Goal: Download file/media

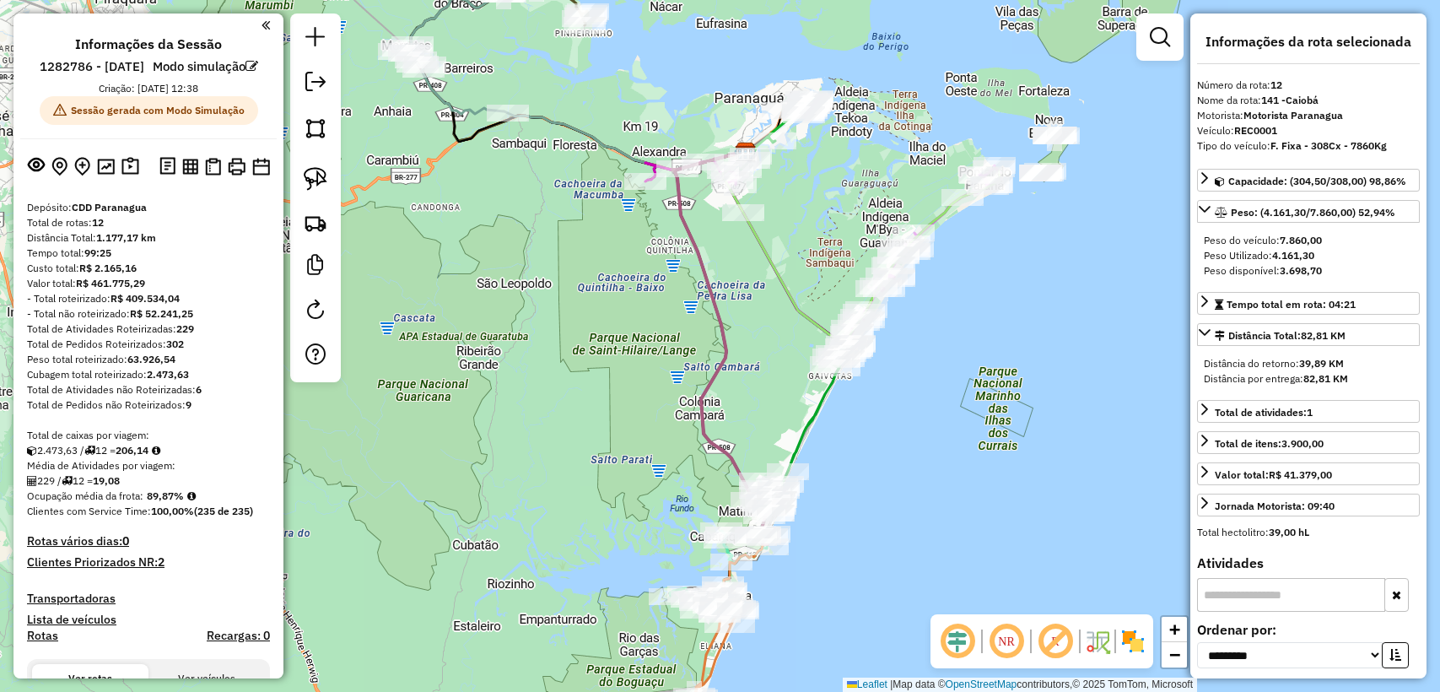
select select "**********"
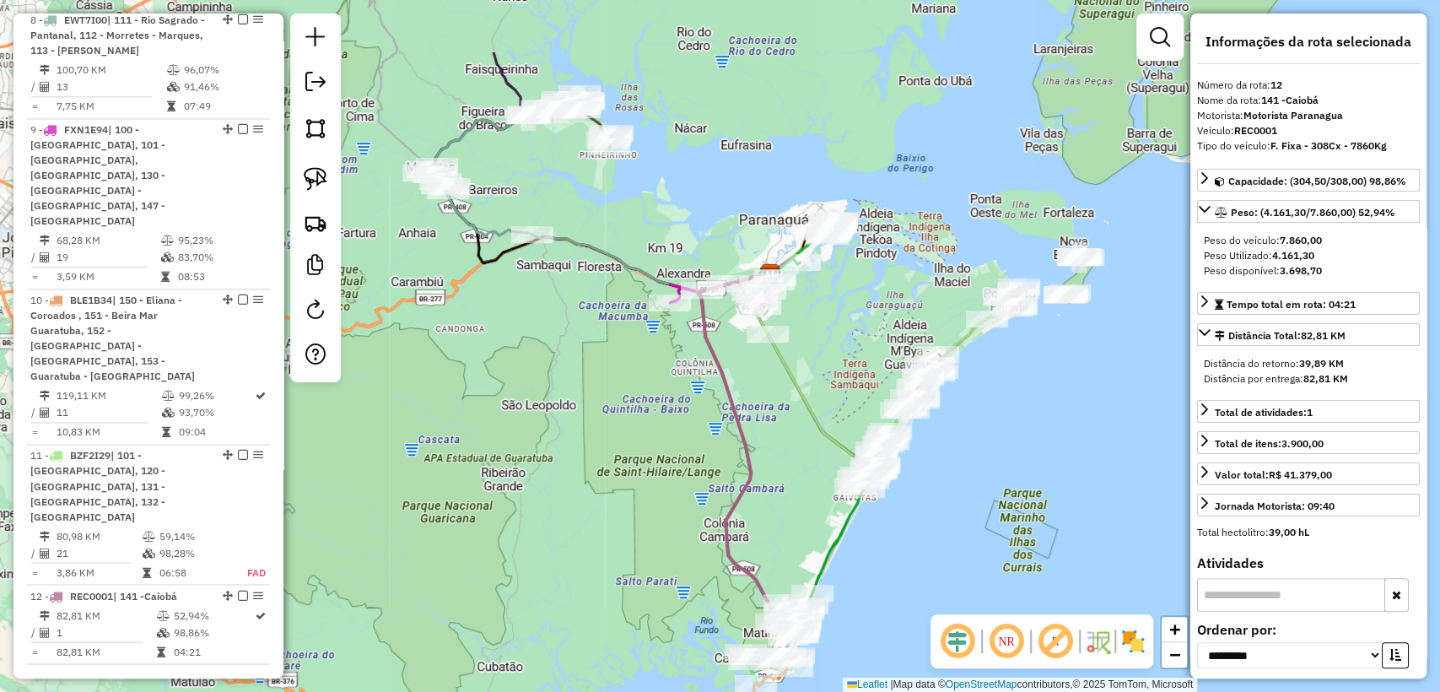
drag, startPoint x: 581, startPoint y: 343, endPoint x: 604, endPoint y: 427, distance: 86.5
click at [604, 427] on div "Janela de atendimento Grade de atendimento Capacidade Transportadoras Veículos …" at bounding box center [720, 346] width 1440 height 692
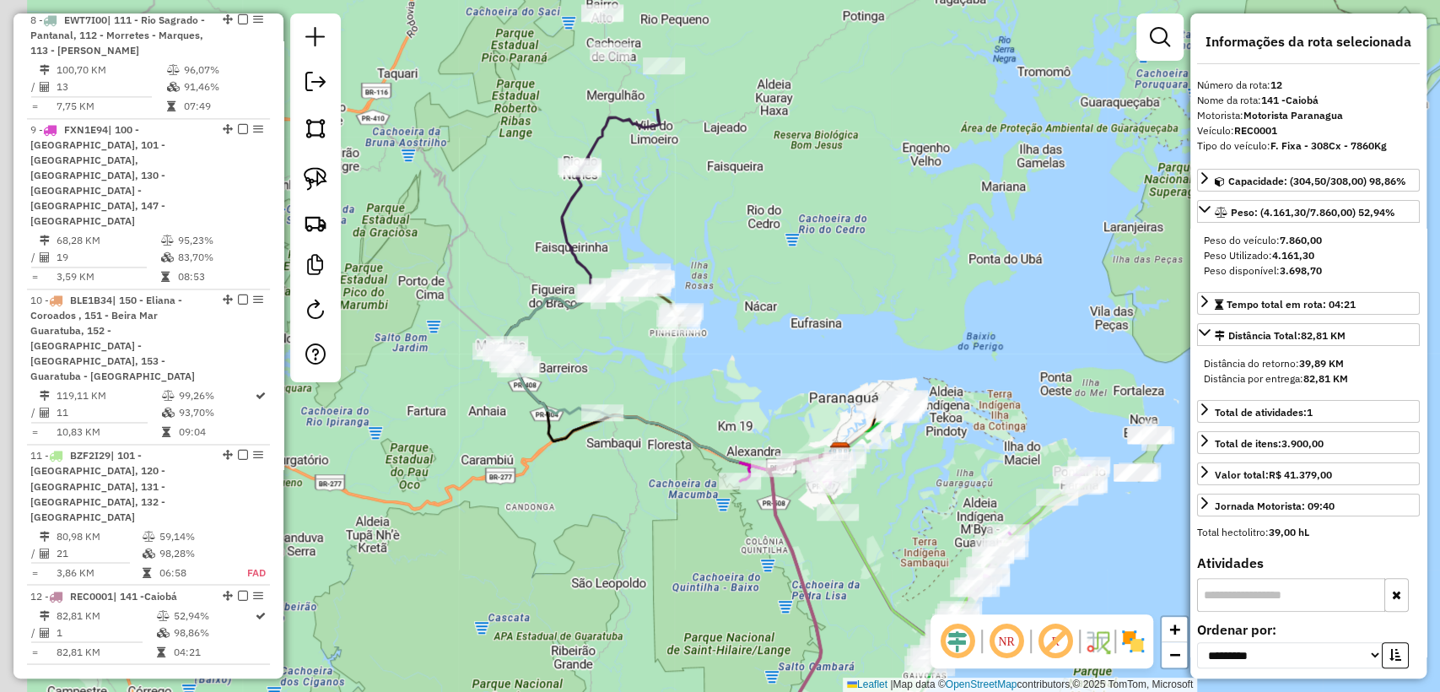
drag, startPoint x: 614, startPoint y: 318, endPoint x: 685, endPoint y: 496, distance: 191.5
click at [685, 496] on div "Janela de atendimento Grade de atendimento Capacidade Transportadoras Veículos …" at bounding box center [720, 346] width 1440 height 692
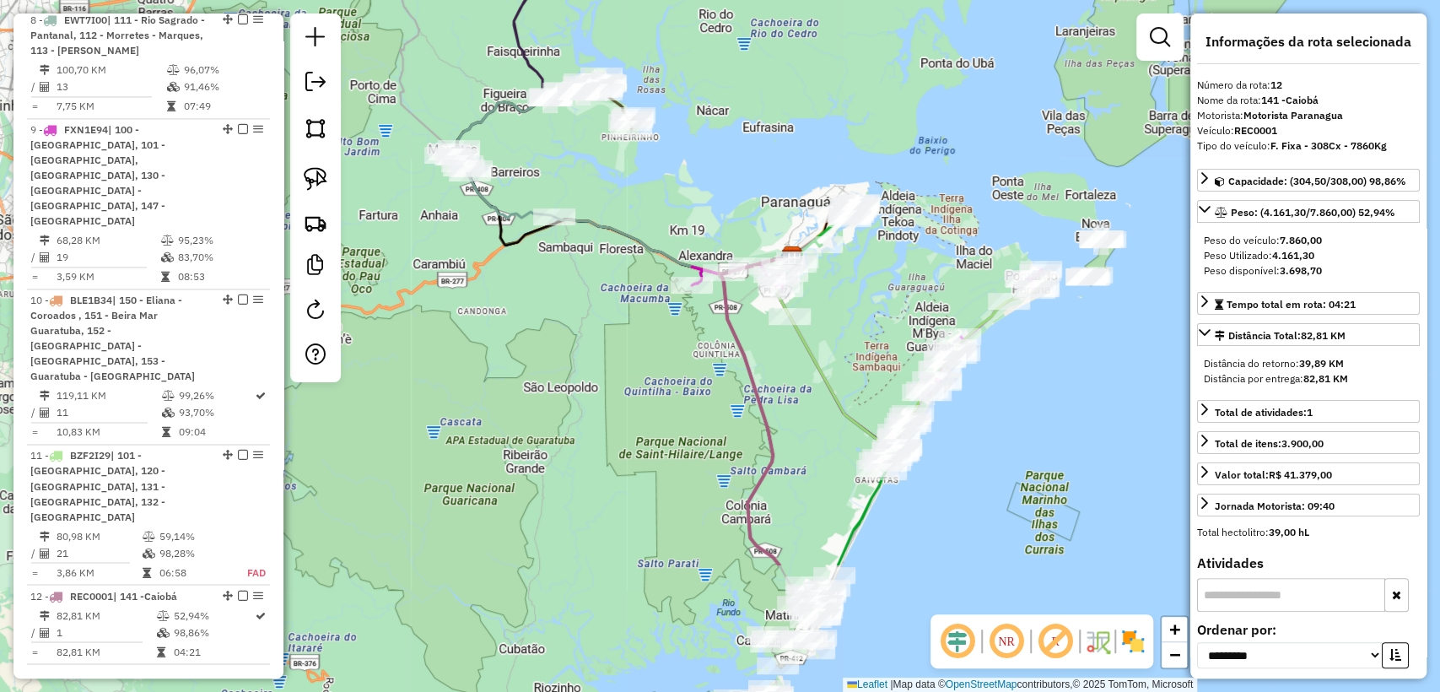
drag, startPoint x: 687, startPoint y: 494, endPoint x: 638, endPoint y: 299, distance: 201.7
click at [638, 299] on div "Janela de atendimento Grade de atendimento Capacidade Transportadoras Veículos …" at bounding box center [720, 346] width 1440 height 692
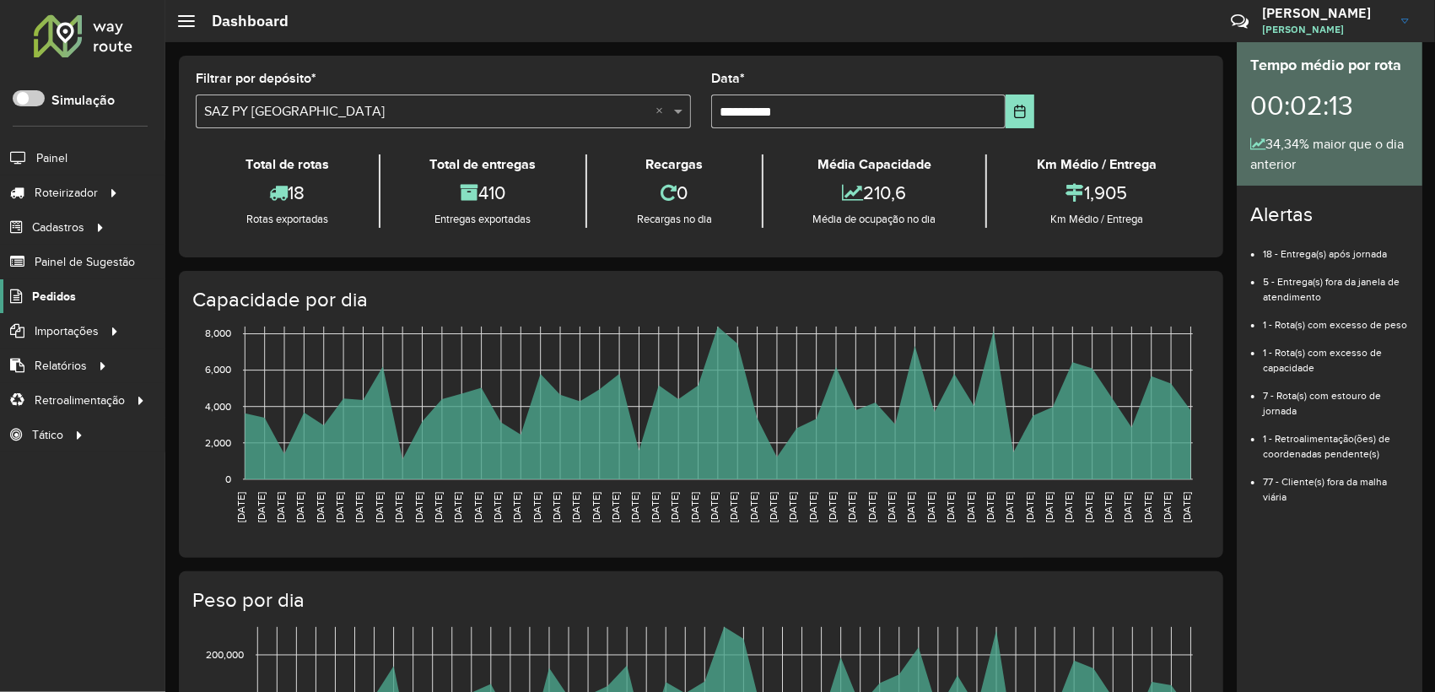
click at [58, 303] on span "Pedidos" at bounding box center [54, 297] width 44 height 18
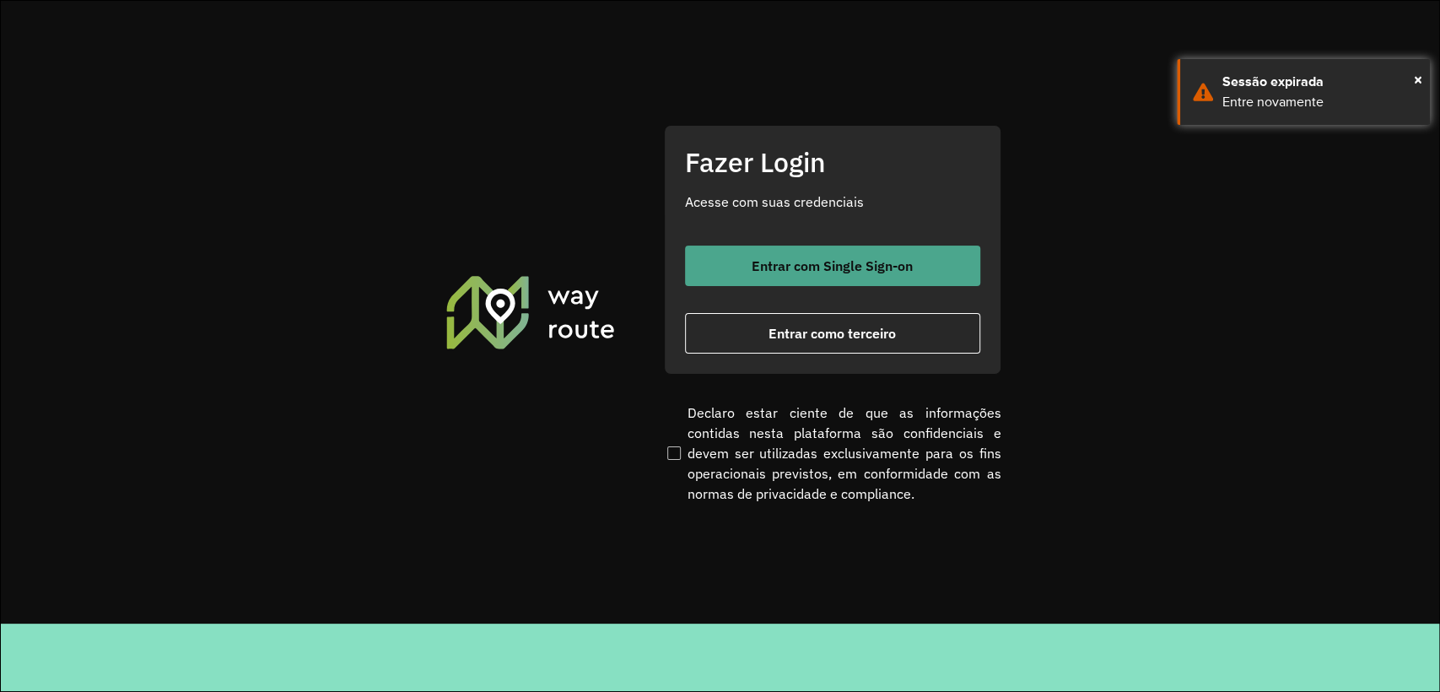
click at [864, 259] on span "Entrar com Single Sign-on" at bounding box center [831, 265] width 161 height 13
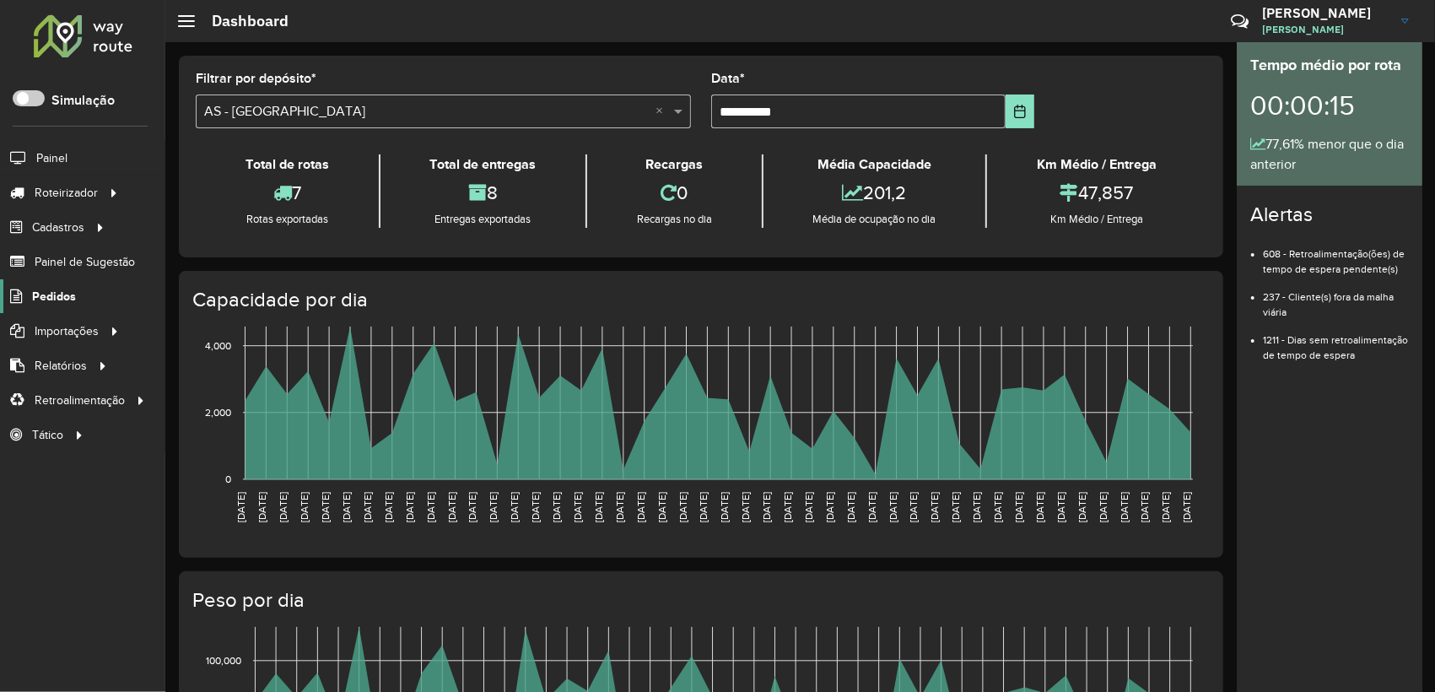
click at [73, 296] on span "Pedidos" at bounding box center [54, 297] width 44 height 18
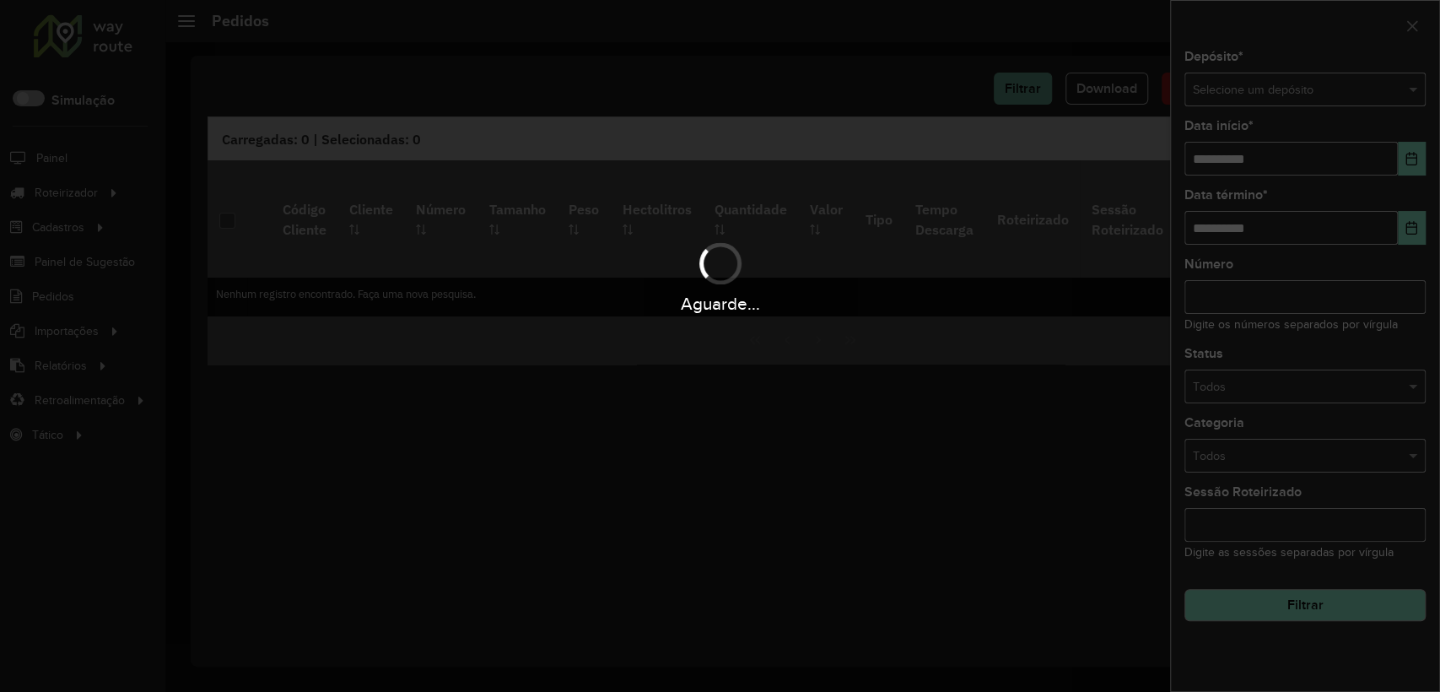
click at [67, 299] on div "Aguarde..." at bounding box center [720, 303] width 1440 height 26
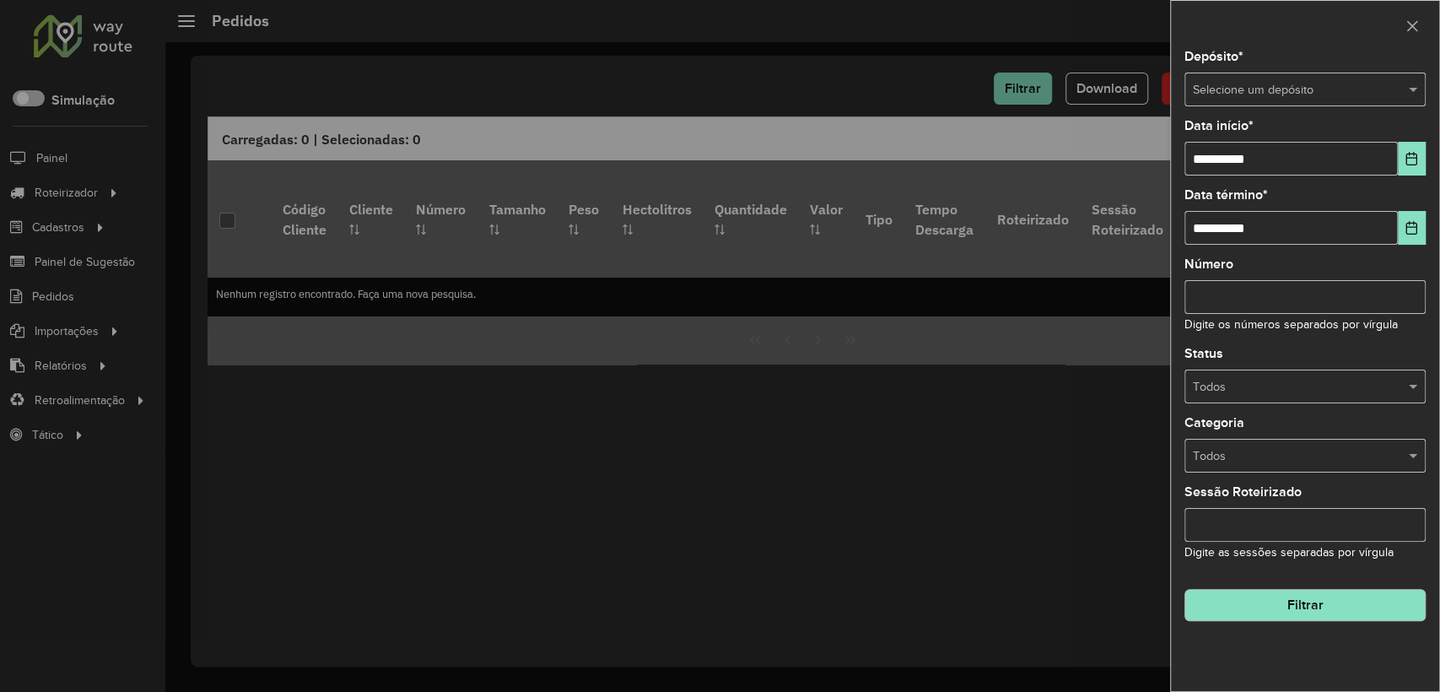
click at [1272, 109] on div "**********" at bounding box center [1305, 371] width 268 height 640
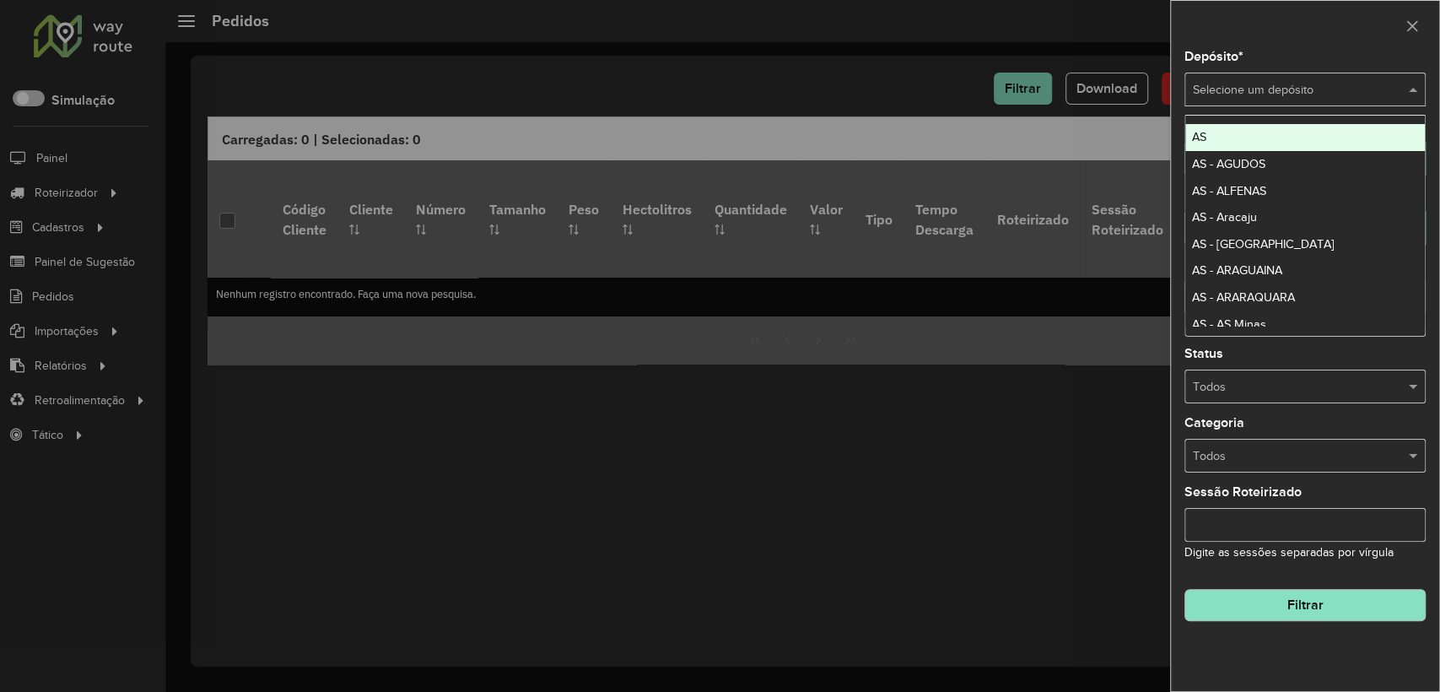
click at [1275, 100] on div "Selecione um depósito" at bounding box center [1304, 90] width 241 height 34
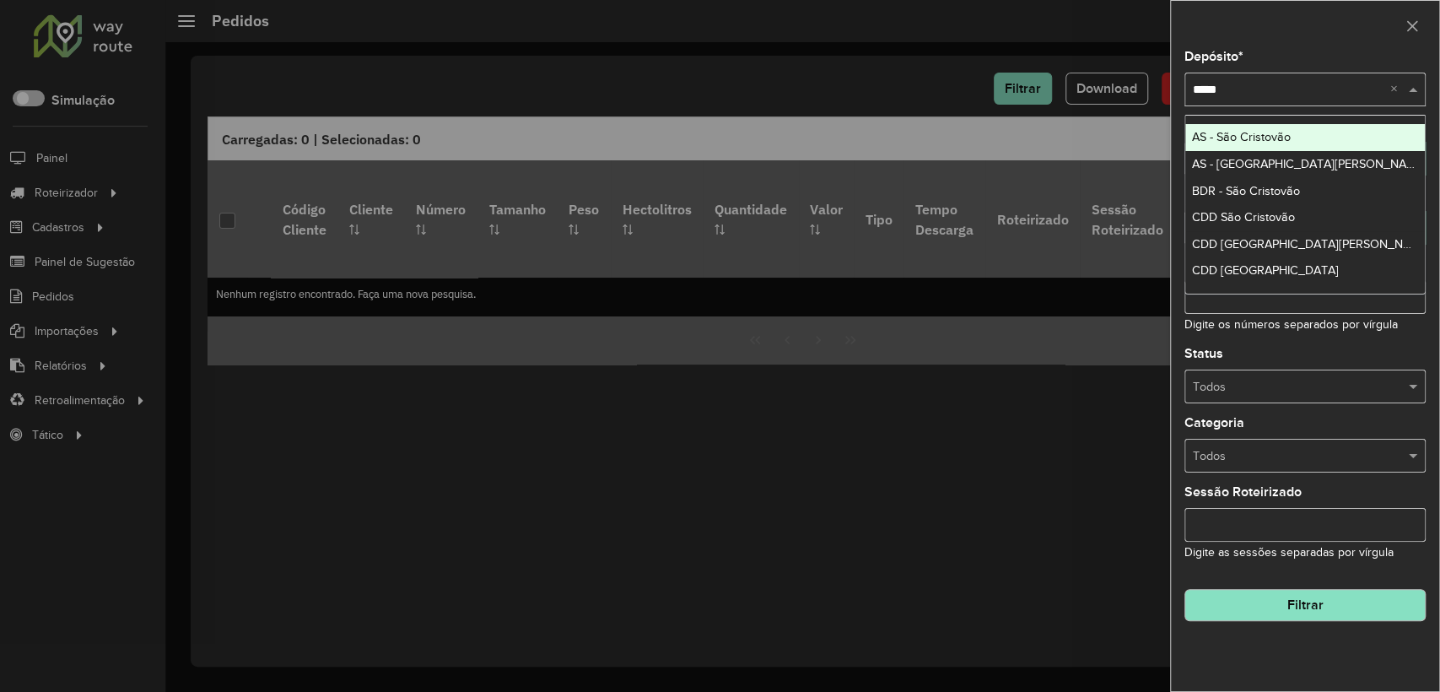
type input "******"
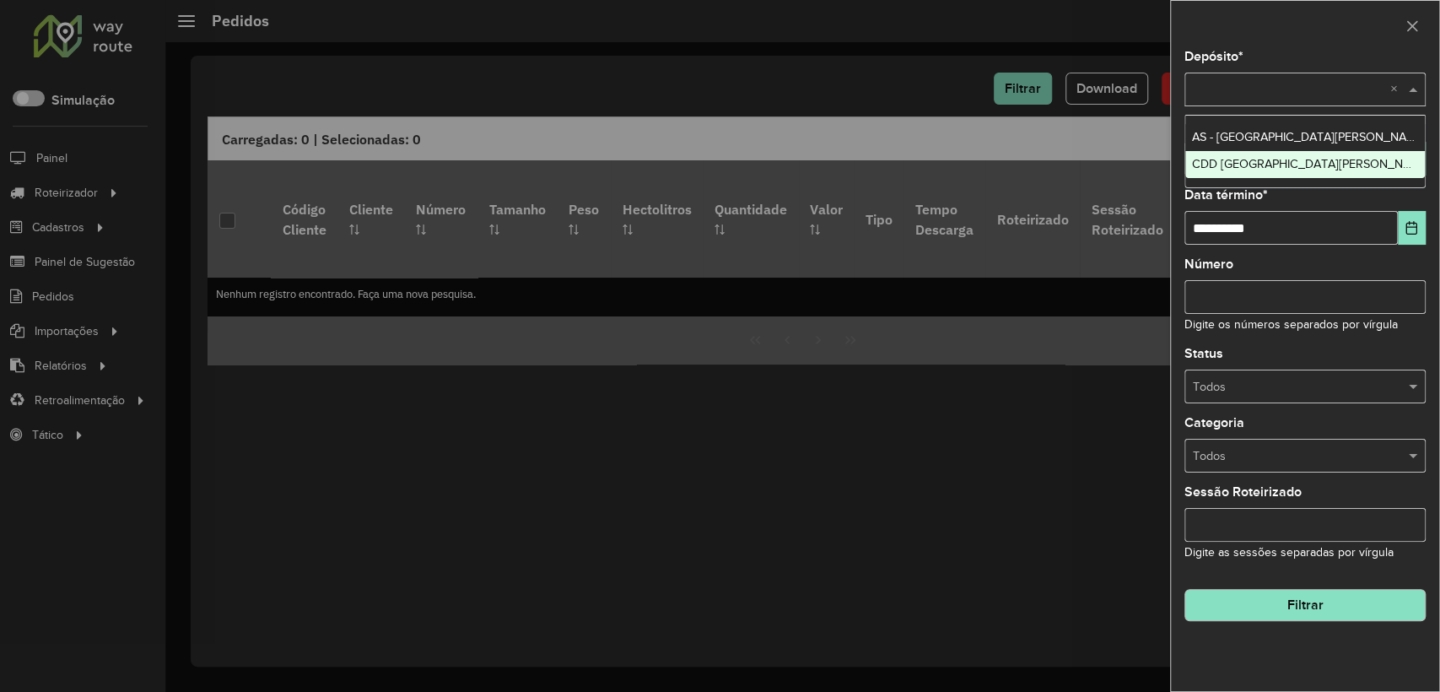
type input "*"
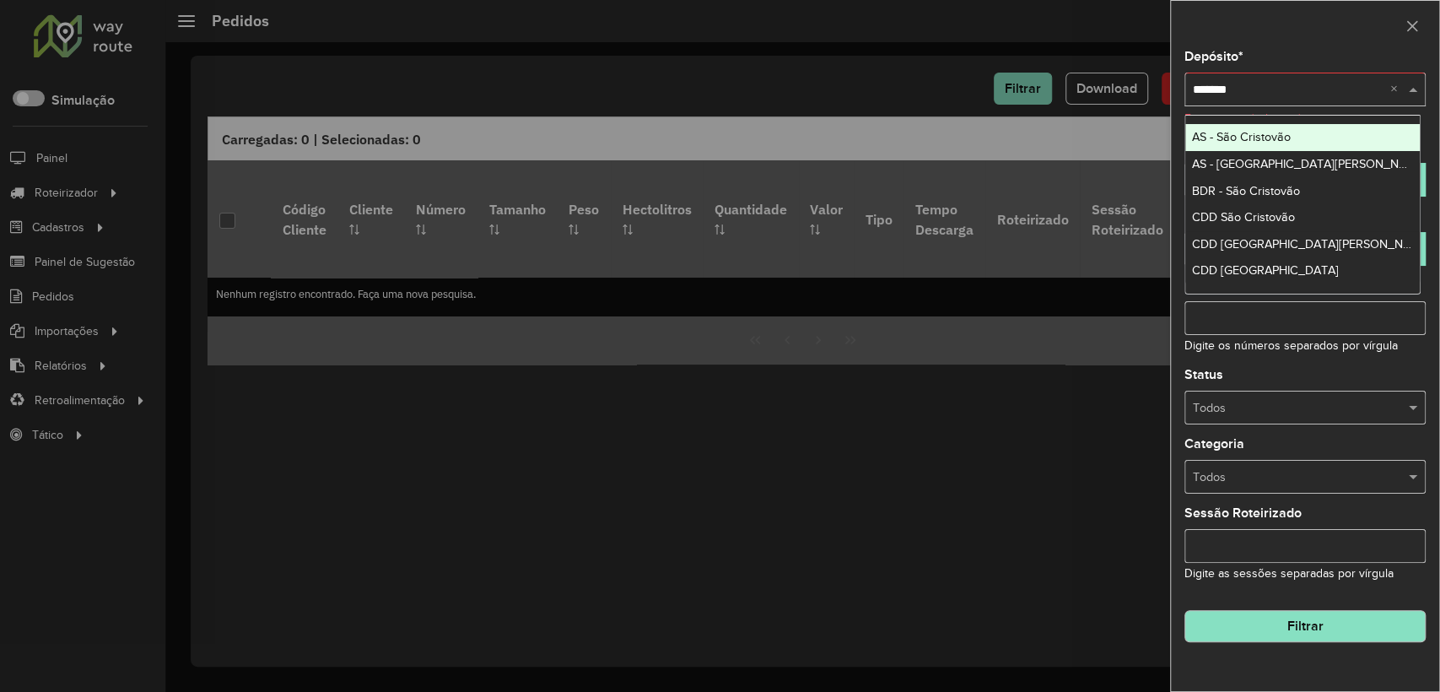
type input "********"
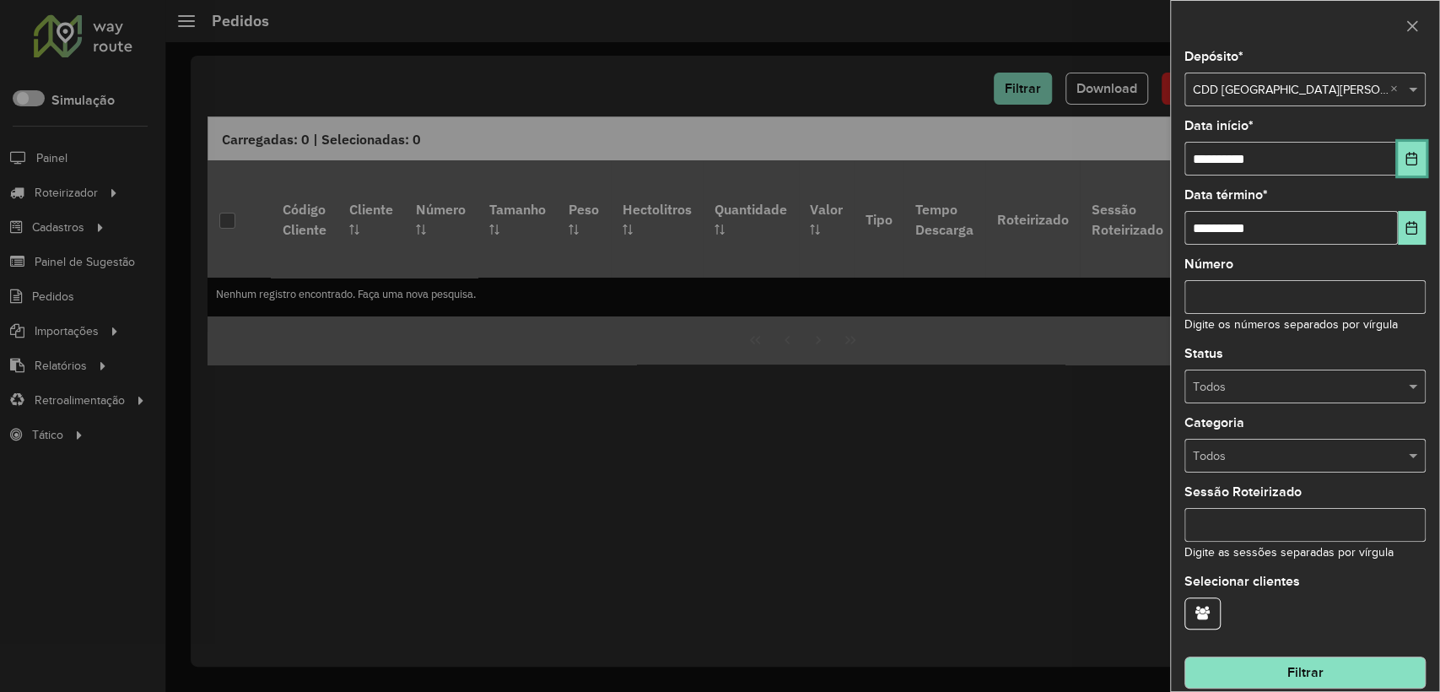
click at [1289, 164] on icon "Choose Date" at bounding box center [1410, 158] width 13 height 13
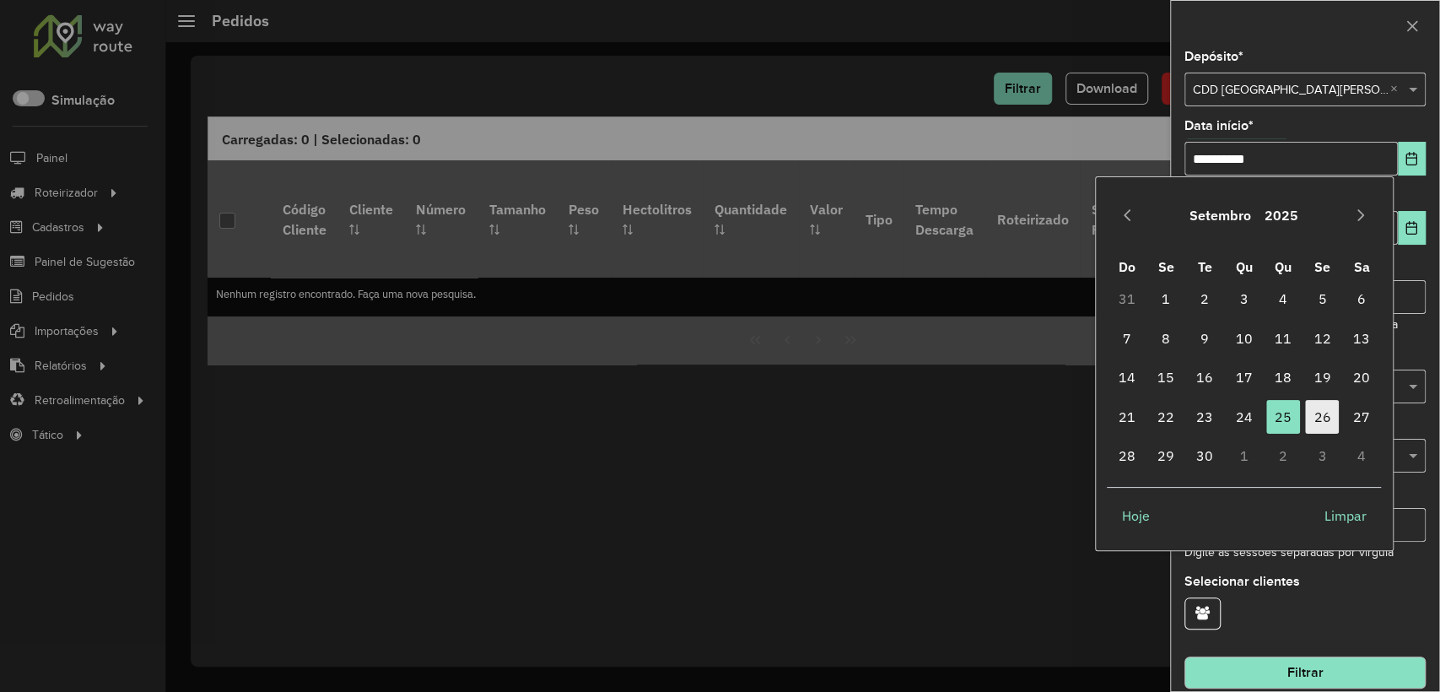
click at [1289, 412] on span "26" at bounding box center [1322, 417] width 34 height 34
type input "**********"
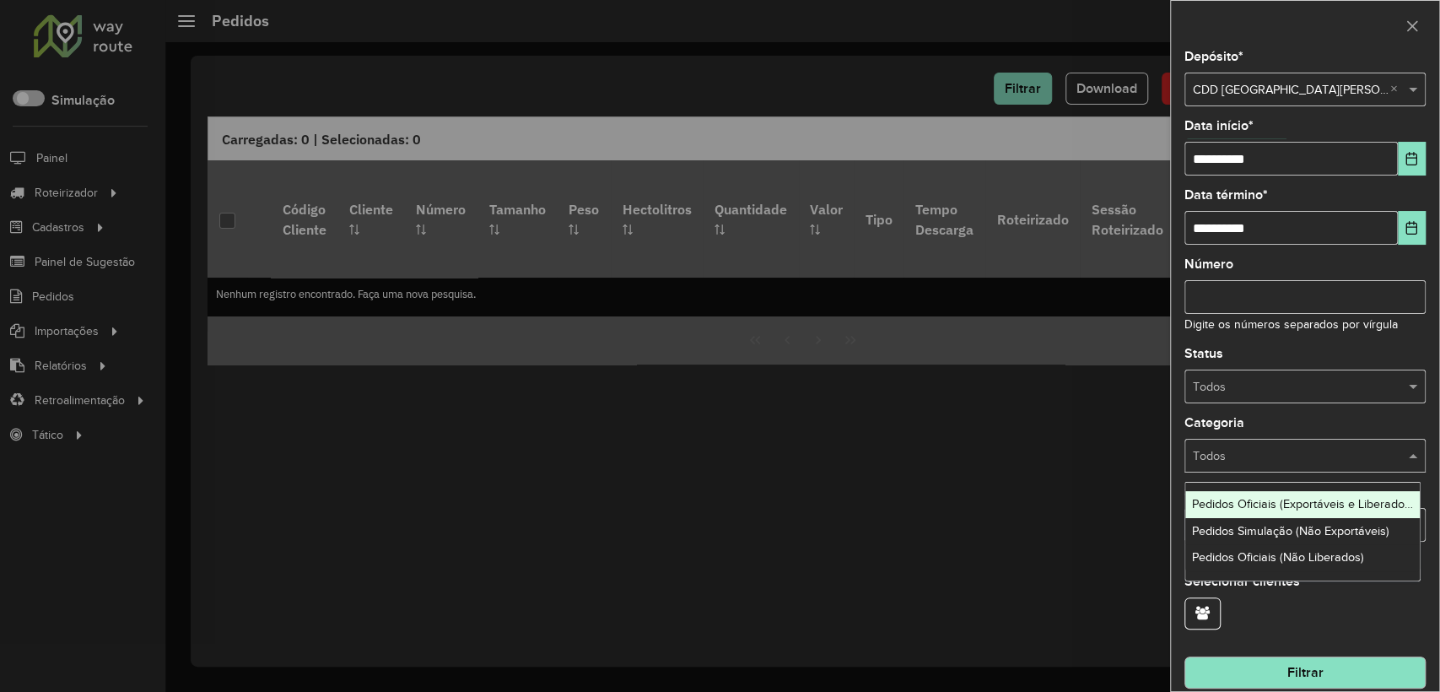
click at [1289, 460] on div at bounding box center [1304, 455] width 241 height 19
click at [1289, 502] on span "Pedidos Oficiais (Exportáveis e Liberados)" at bounding box center [1303, 503] width 222 height 13
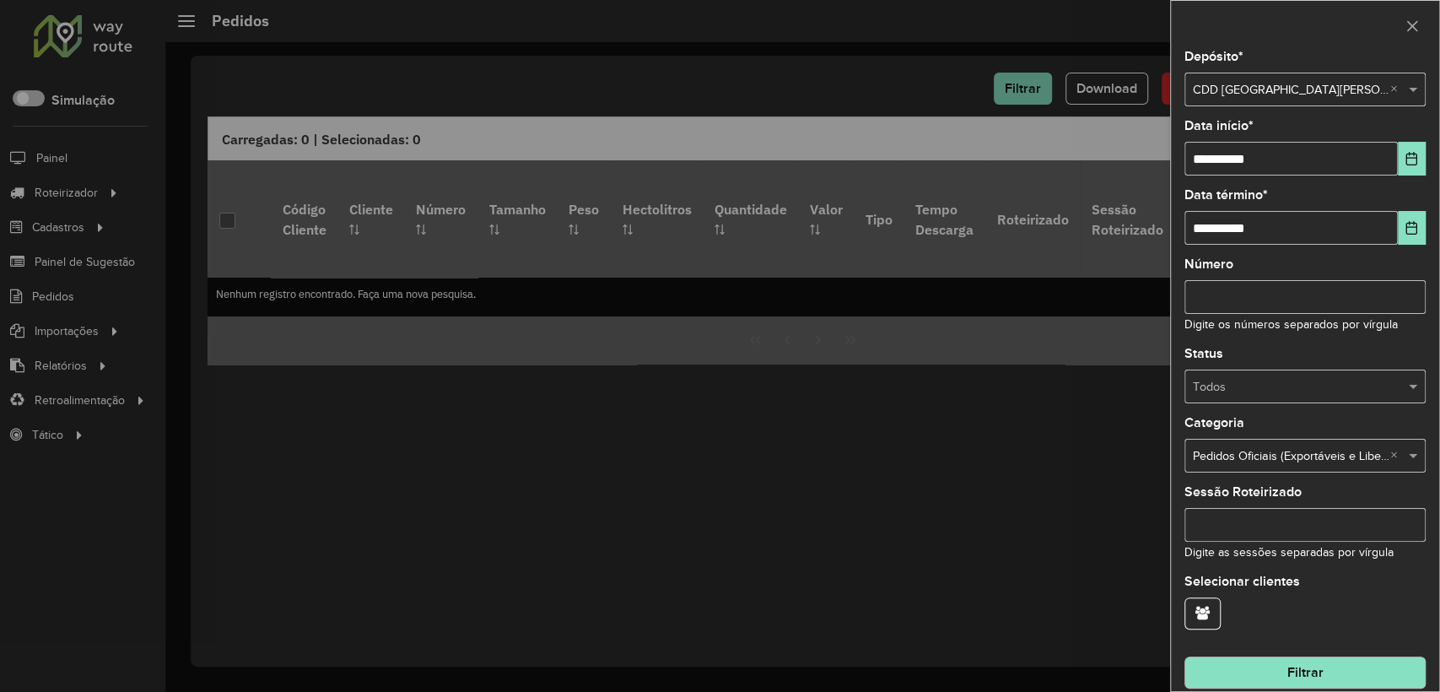
click at [1239, 622] on button "Filtrar" at bounding box center [1304, 672] width 241 height 32
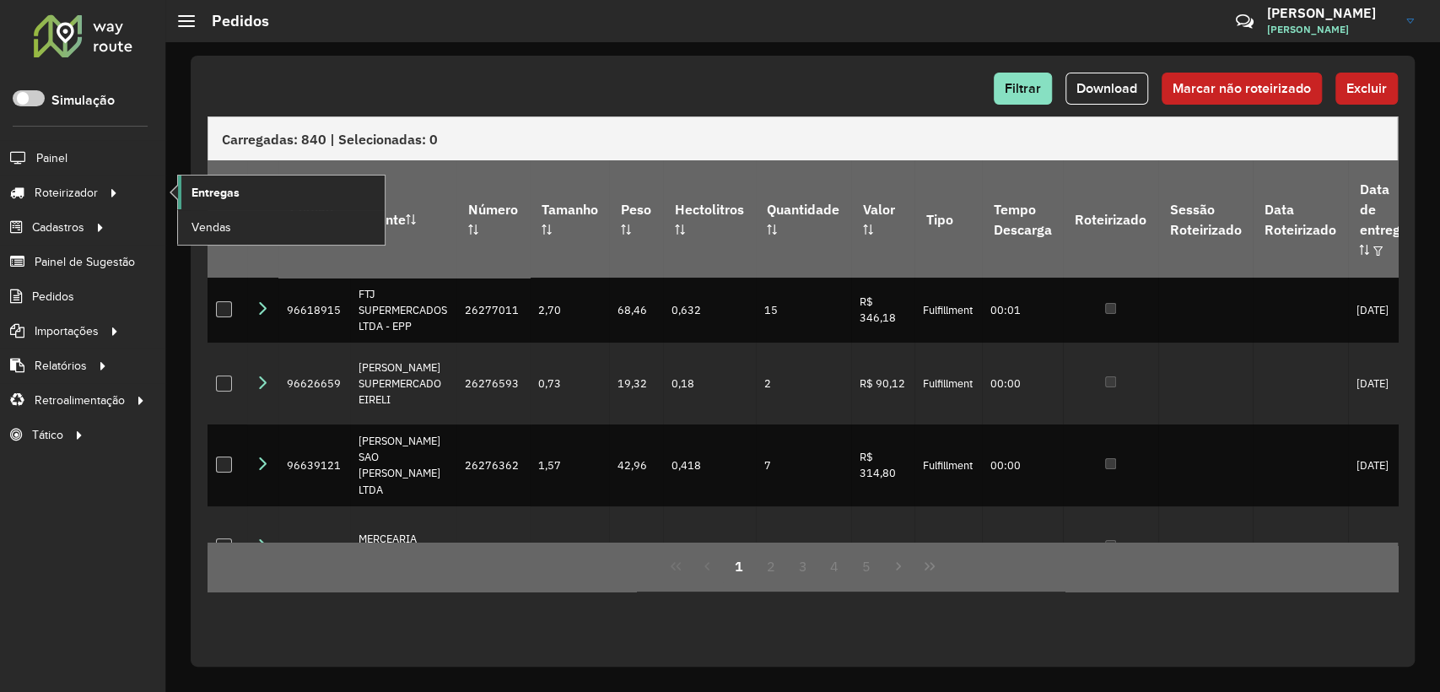
click at [217, 191] on span "Entregas" at bounding box center [215, 193] width 48 height 18
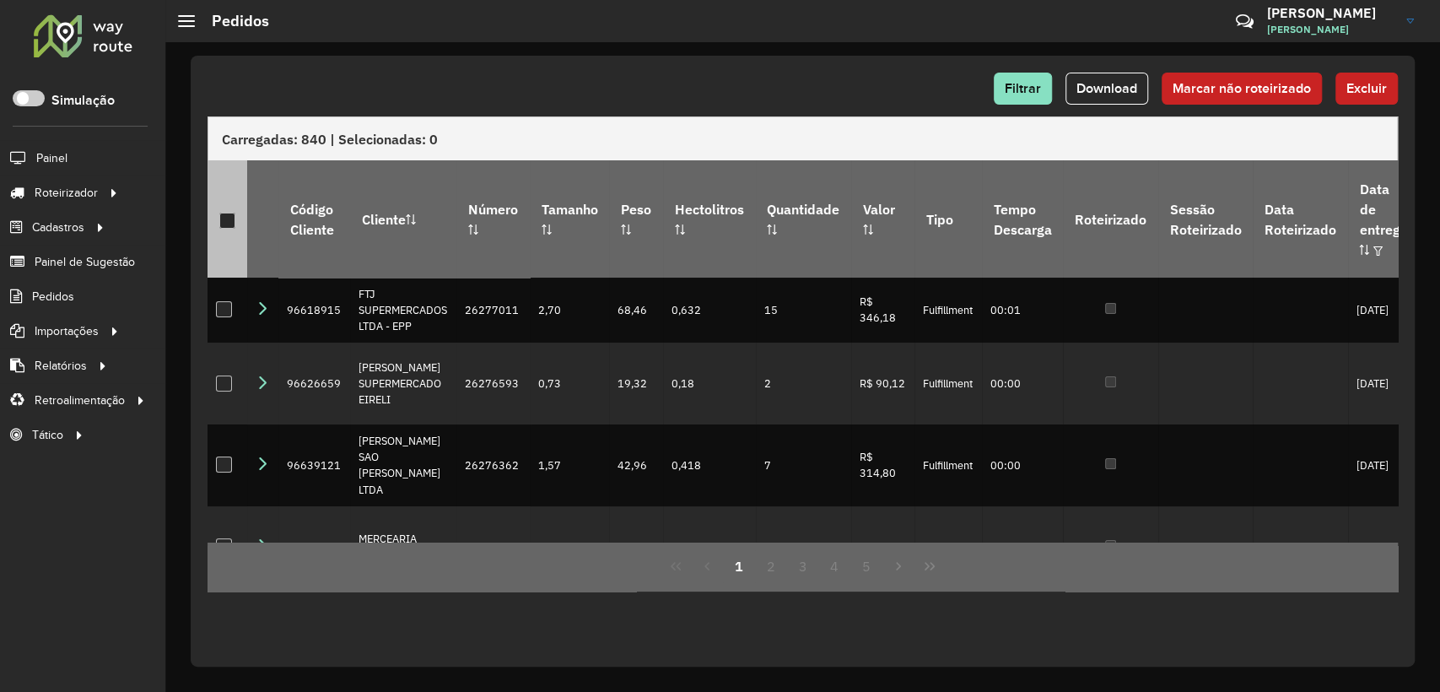
click at [236, 208] on th at bounding box center [227, 218] width 40 height 116
click at [231, 213] on div at bounding box center [227, 221] width 16 height 16
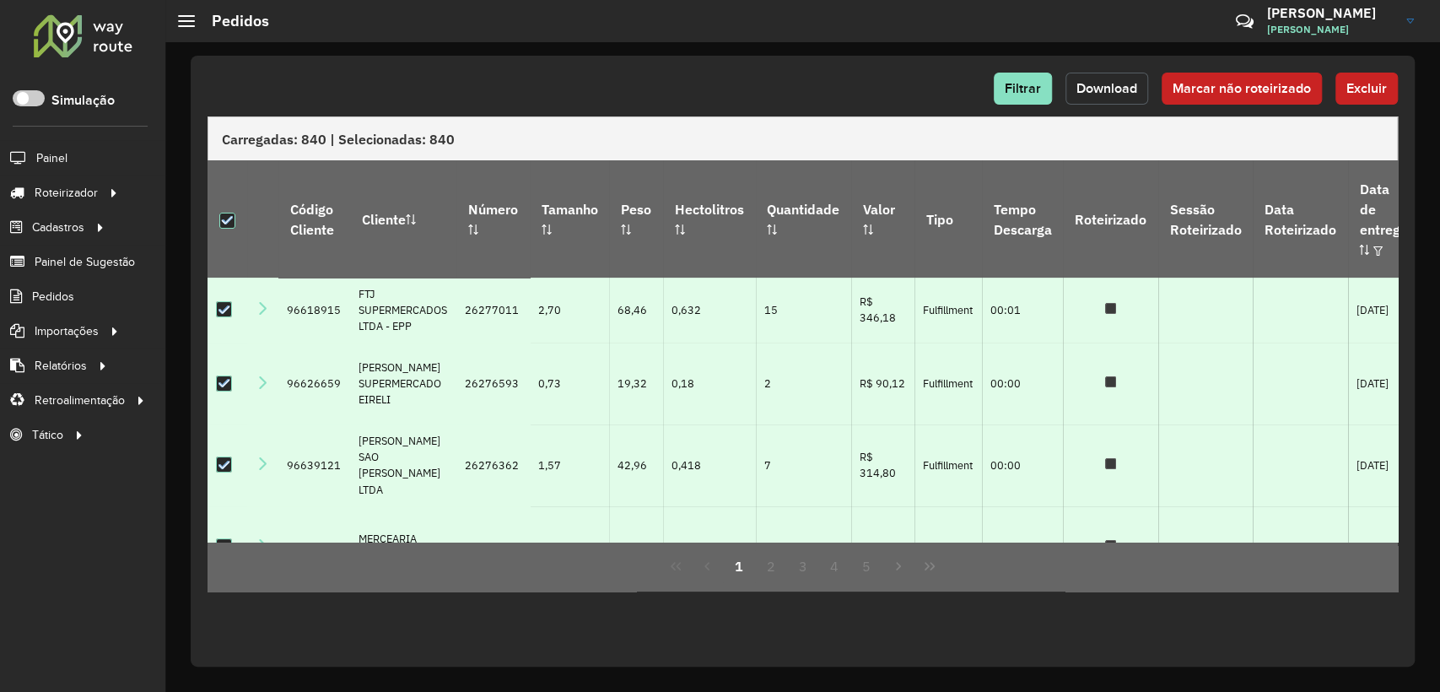
click at [1127, 93] on span "Download" at bounding box center [1106, 88] width 61 height 14
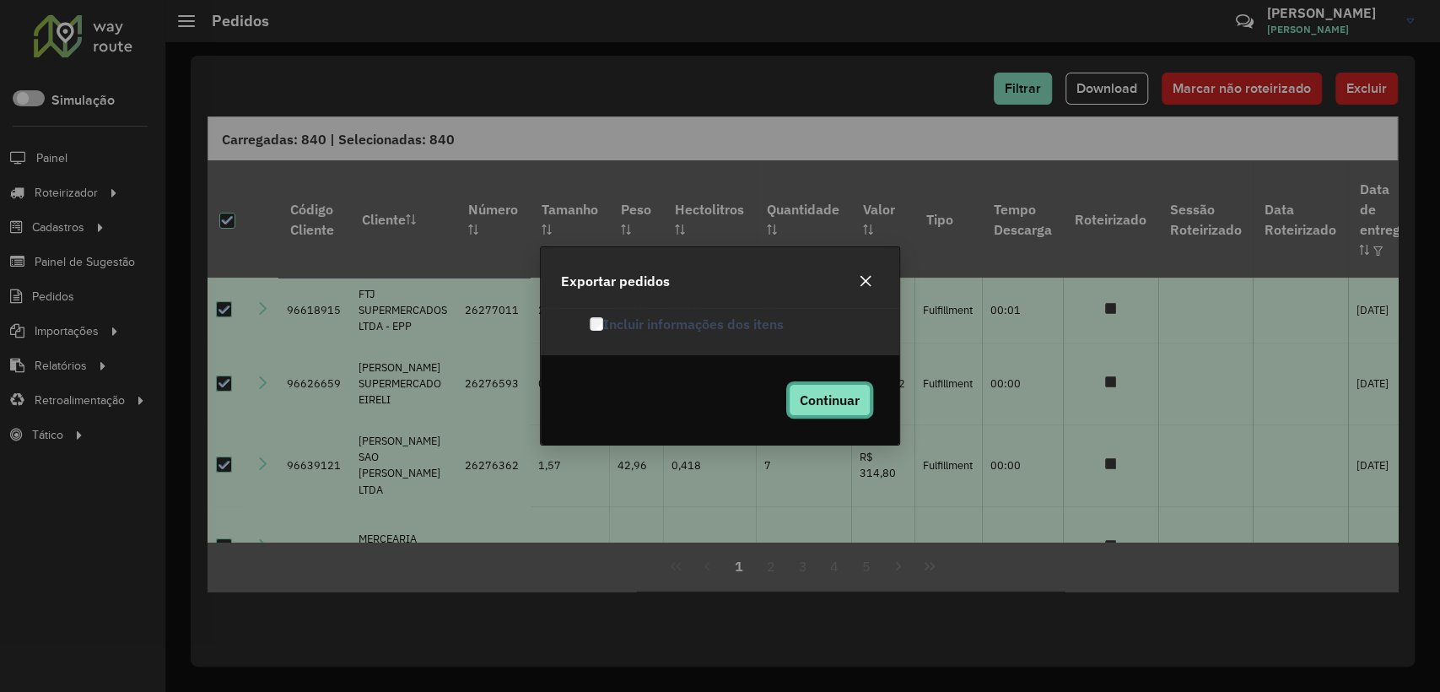
click at [839, 389] on button "Continuar" at bounding box center [830, 400] width 82 height 32
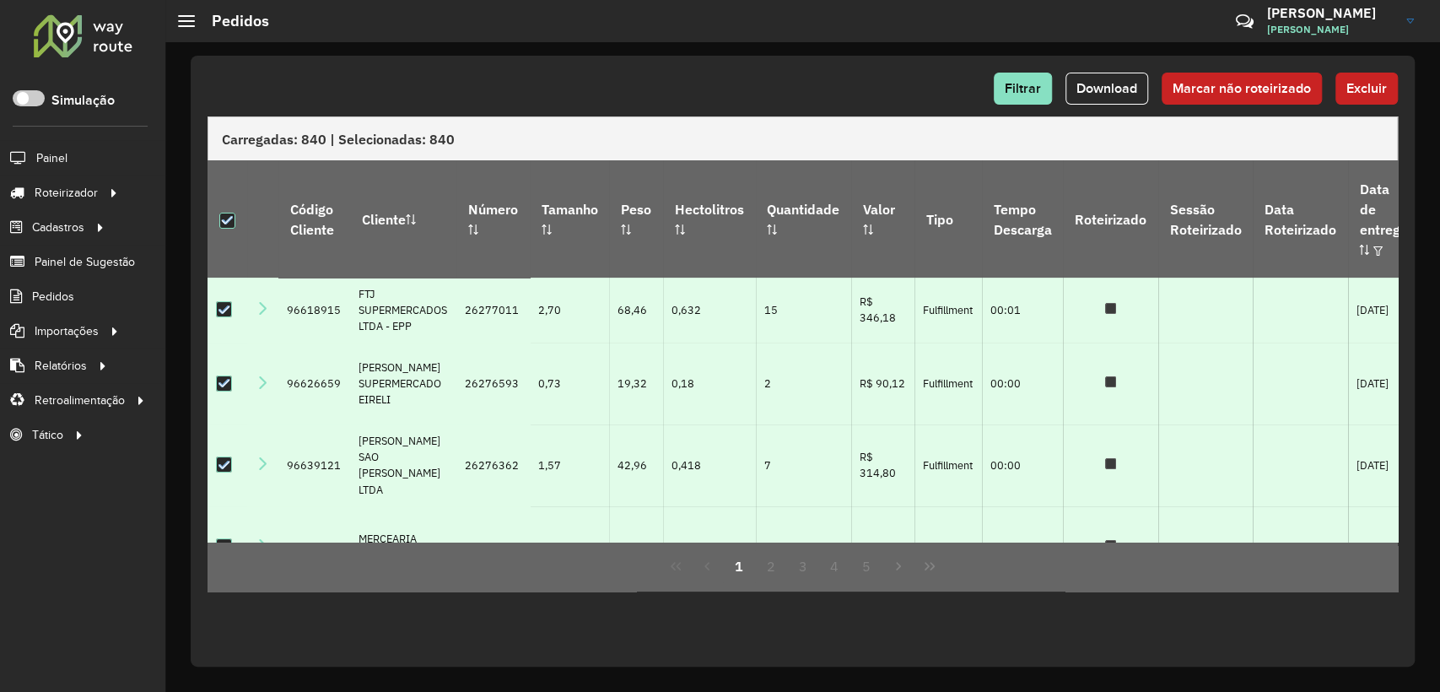
click at [68, 19] on div at bounding box center [83, 35] width 102 height 44
